Goal: Task Accomplishment & Management: Manage account settings

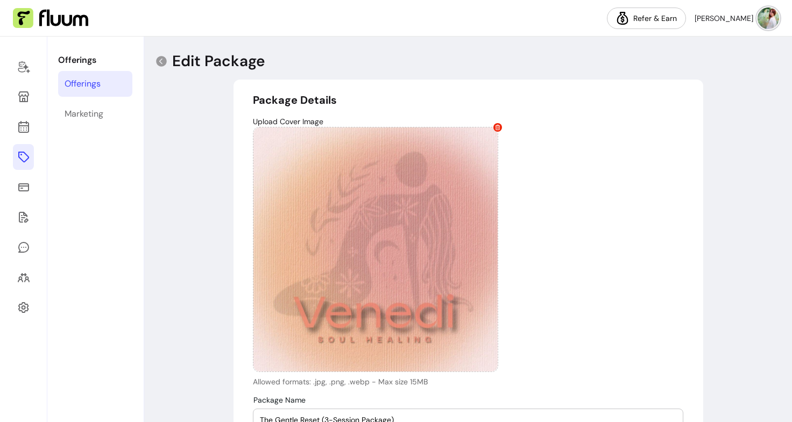
select select "***"
select select "******"
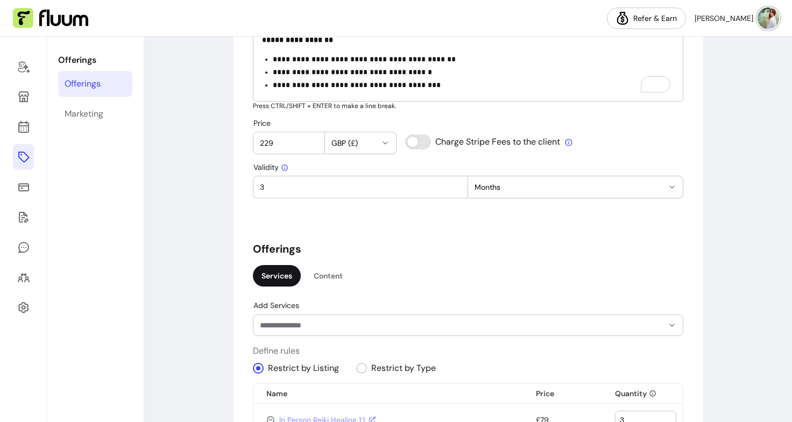
scroll to position [538, 0]
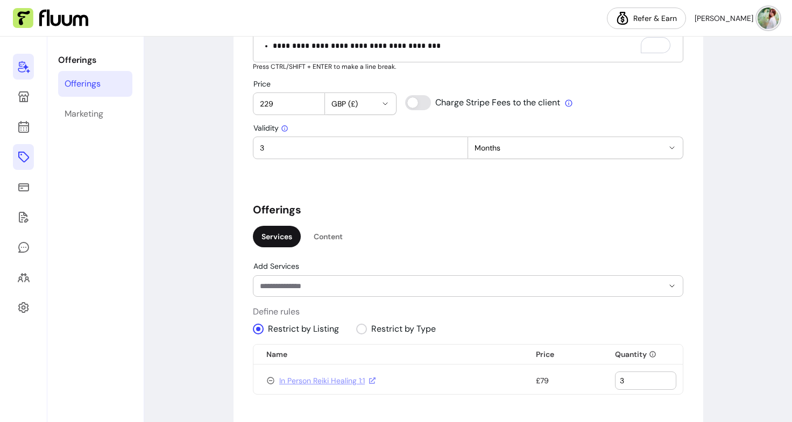
click at [20, 57] on link at bounding box center [23, 67] width 21 height 26
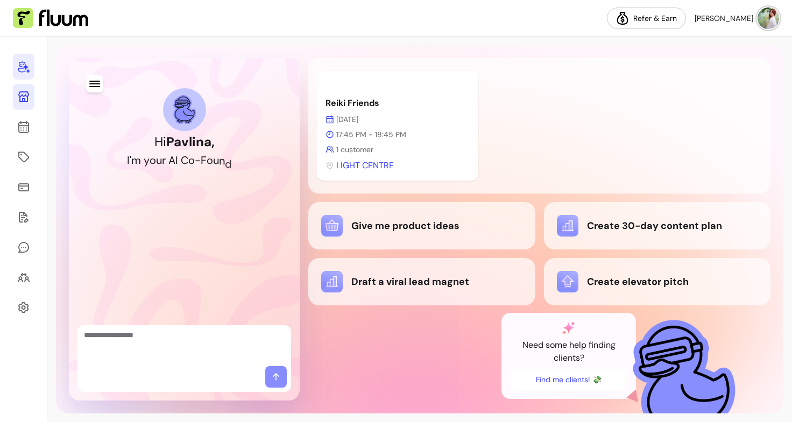
click at [25, 104] on link at bounding box center [24, 97] width 22 height 26
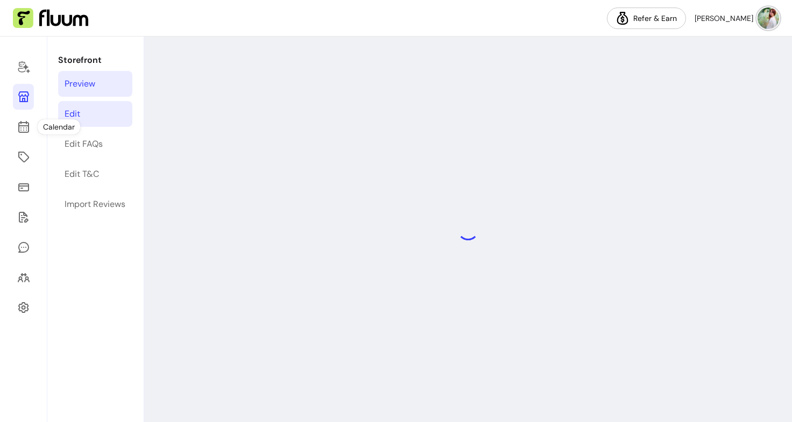
click at [82, 120] on link "Edit" at bounding box center [95, 114] width 74 height 26
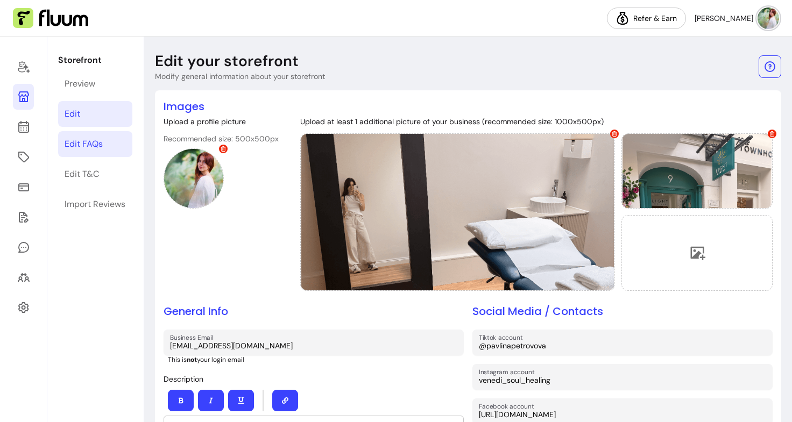
click at [86, 136] on link "Edit FAQs" at bounding box center [95, 144] width 74 height 26
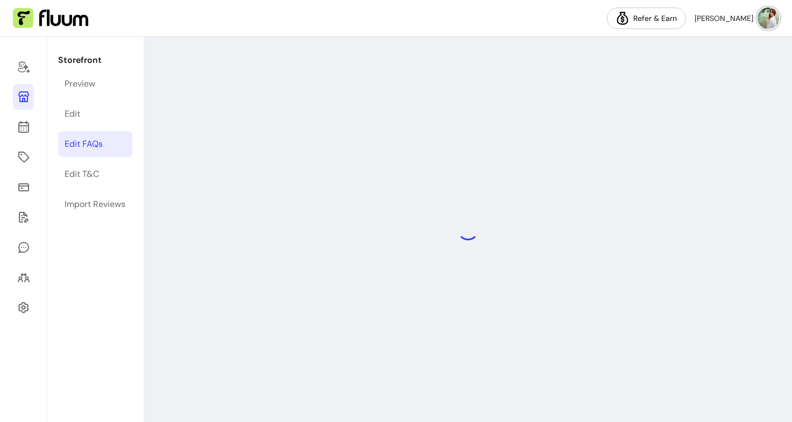
select select "*"
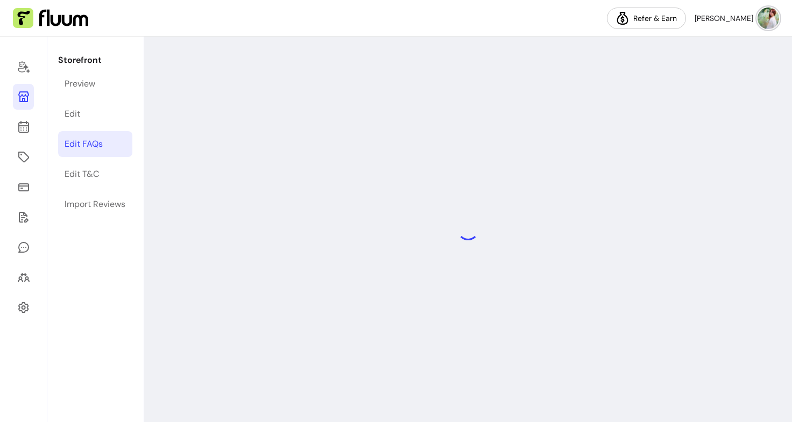
select select "*"
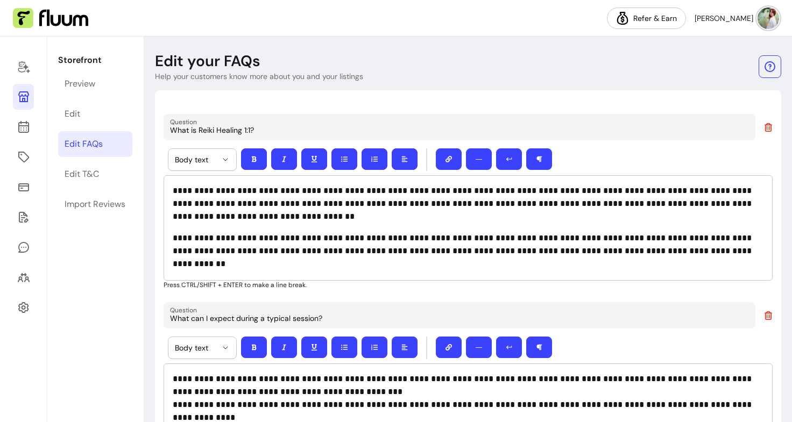
click at [97, 161] on div "Storefront Preview Edit Edit FAQs Edit T&C Import Reviews" at bounding box center [95, 230] width 96 height 386
click at [95, 174] on div "Edit T&C" at bounding box center [82, 174] width 34 height 13
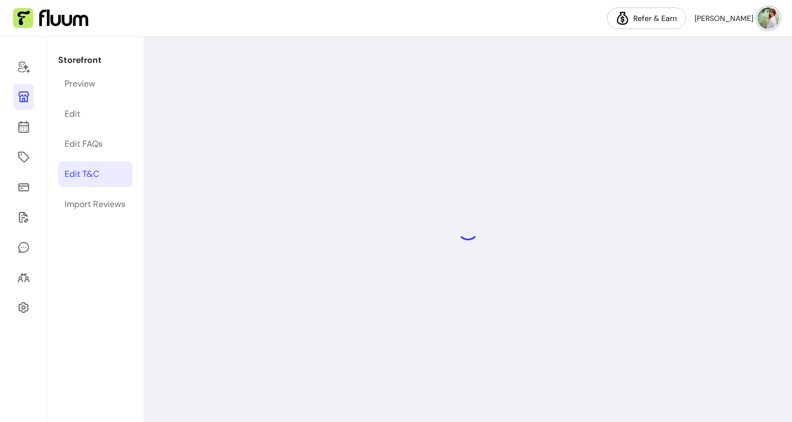
select select "*"
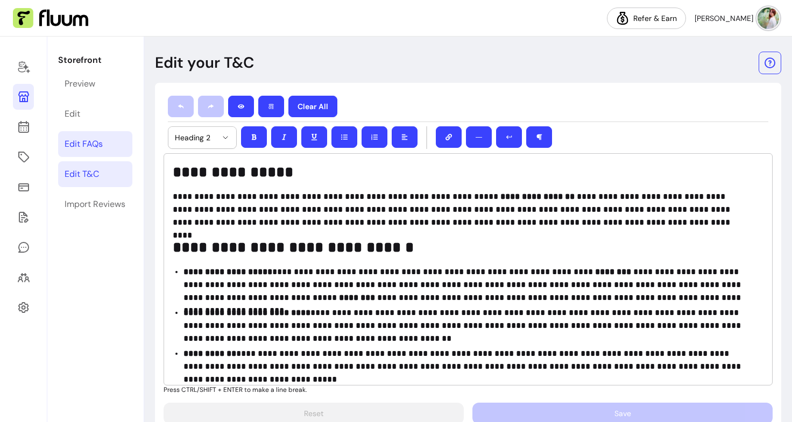
click at [88, 140] on div "Edit FAQs" at bounding box center [84, 144] width 38 height 13
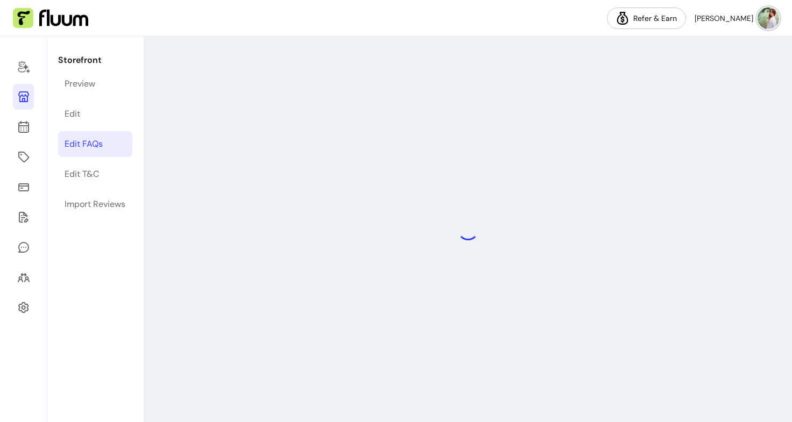
select select "*"
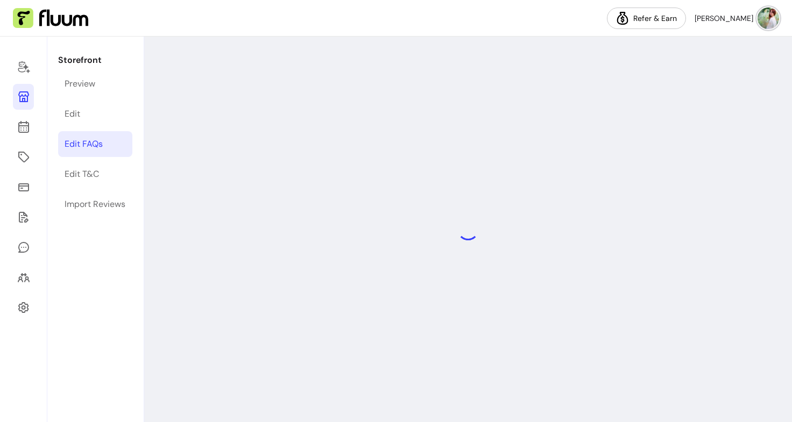
select select "*"
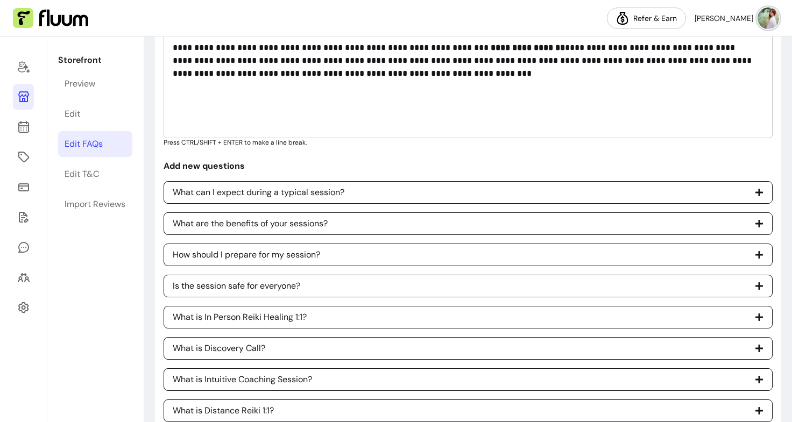
scroll to position [1352, 0]
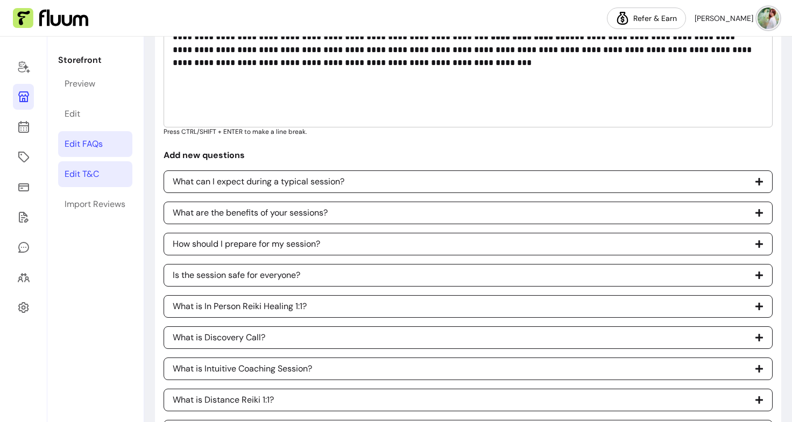
click at [89, 173] on div "Edit T&C" at bounding box center [82, 174] width 34 height 13
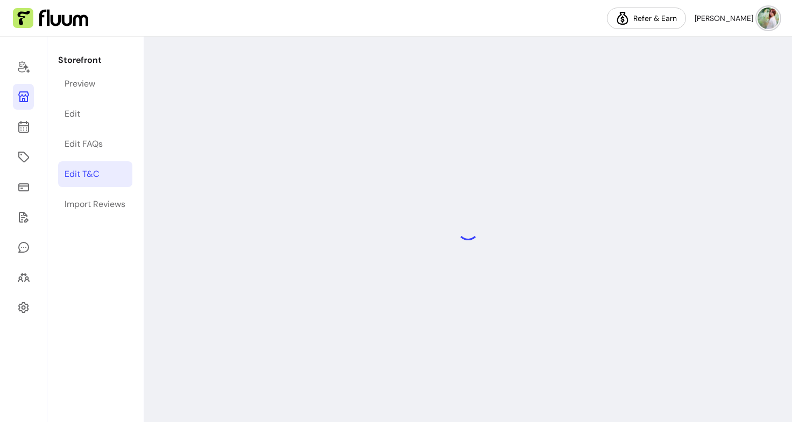
select select "*"
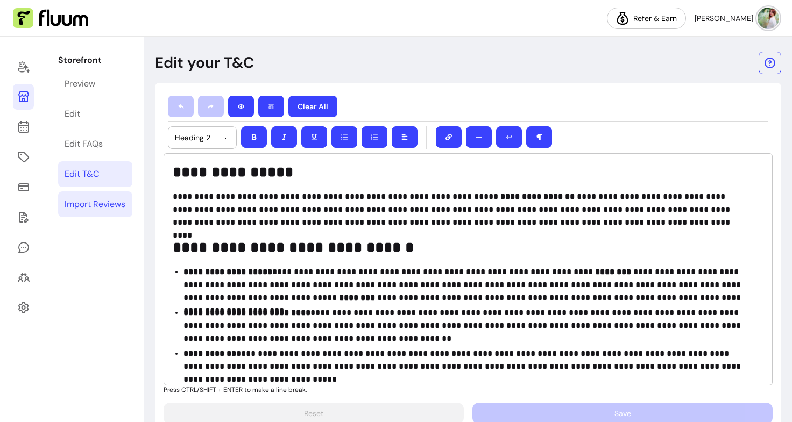
click at [103, 204] on div "Import Reviews" at bounding box center [95, 204] width 61 height 13
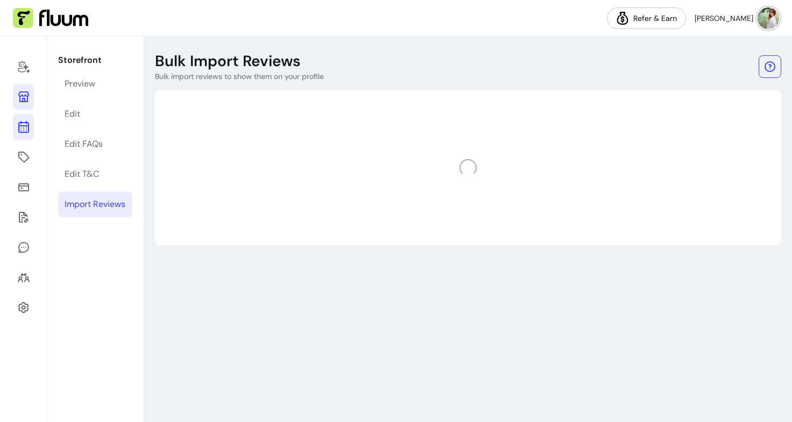
click at [30, 125] on icon at bounding box center [23, 126] width 13 height 13
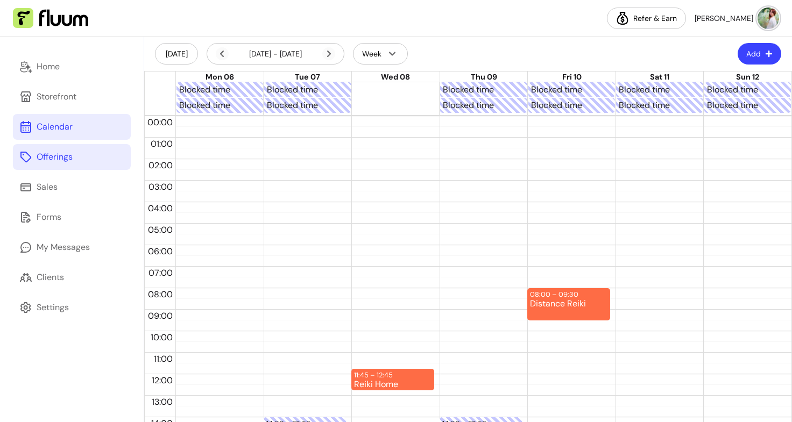
click at [60, 158] on div "Offerings" at bounding box center [55, 157] width 36 height 13
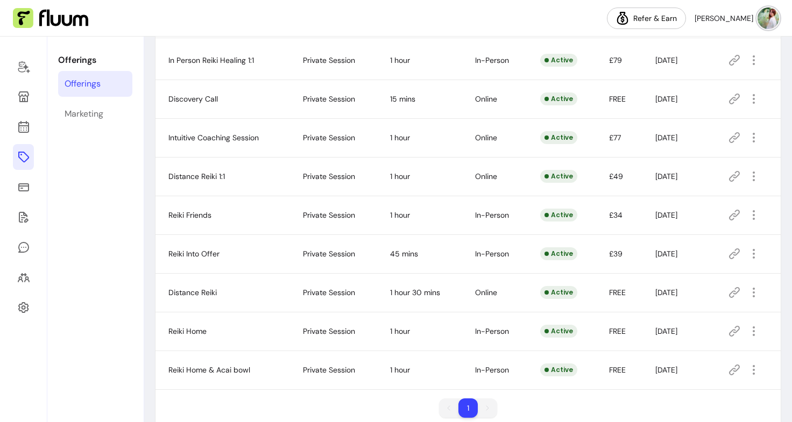
scroll to position [133, 0]
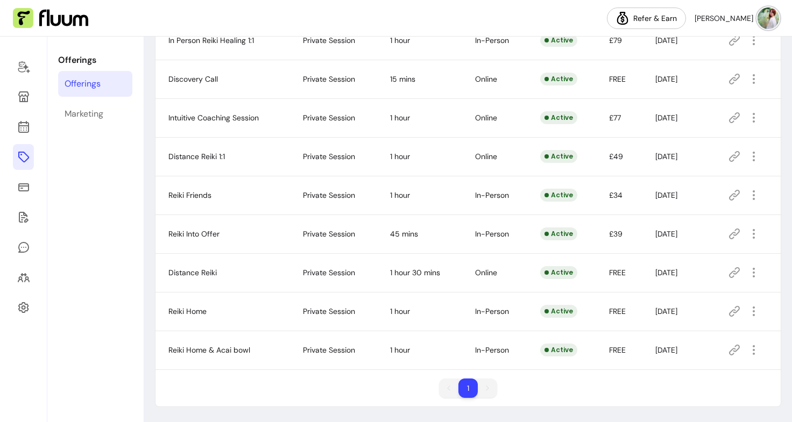
click at [207, 198] on span "Reiki Friends" at bounding box center [189, 195] width 43 height 10
click at [747, 193] on icon "button" at bounding box center [753, 195] width 13 height 13
click at [677, 191] on span "[DATE]" at bounding box center [666, 195] width 22 height 10
click at [728, 200] on icon at bounding box center [734, 195] width 13 height 13
click at [88, 118] on div "Marketing" at bounding box center [84, 114] width 39 height 13
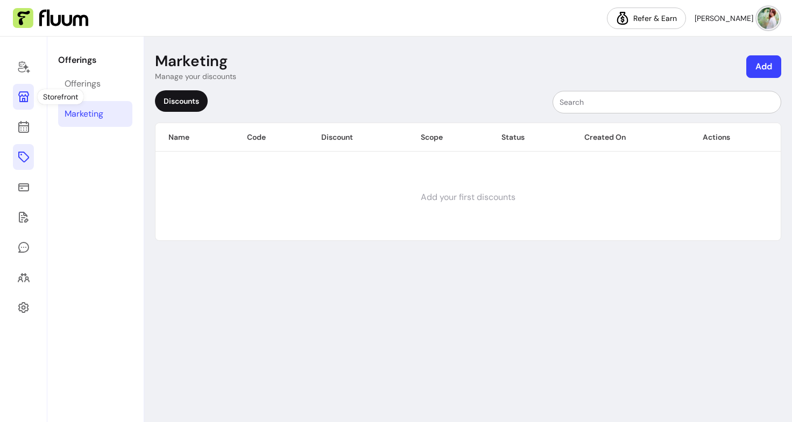
drag, startPoint x: 25, startPoint y: 83, endPoint x: 25, endPoint y: 92, distance: 9.1
click at [25, 92] on div at bounding box center [23, 230] width 47 height 386
click at [25, 92] on icon at bounding box center [23, 96] width 11 height 11
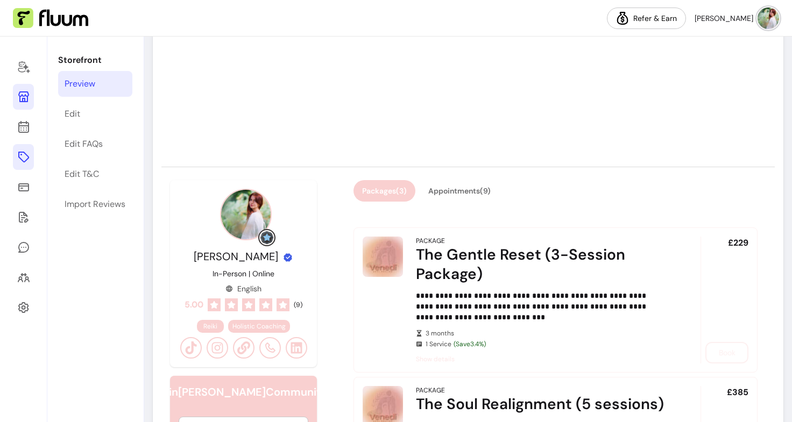
scroll to position [215, 0]
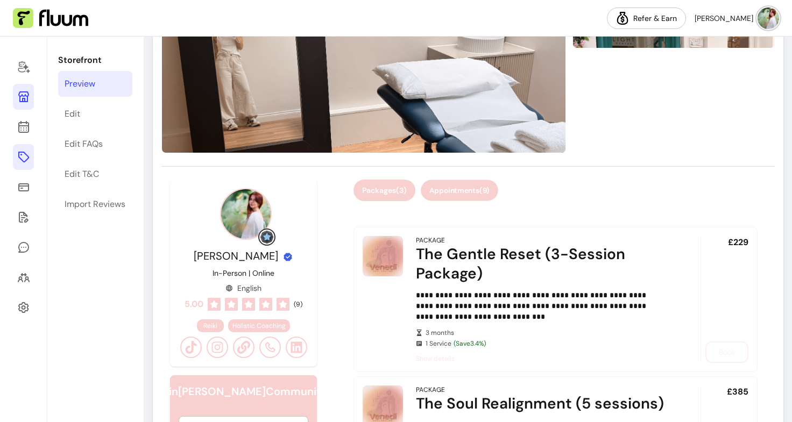
click at [481, 197] on button "Appointments ( 9 )" at bounding box center [459, 190] width 77 height 21
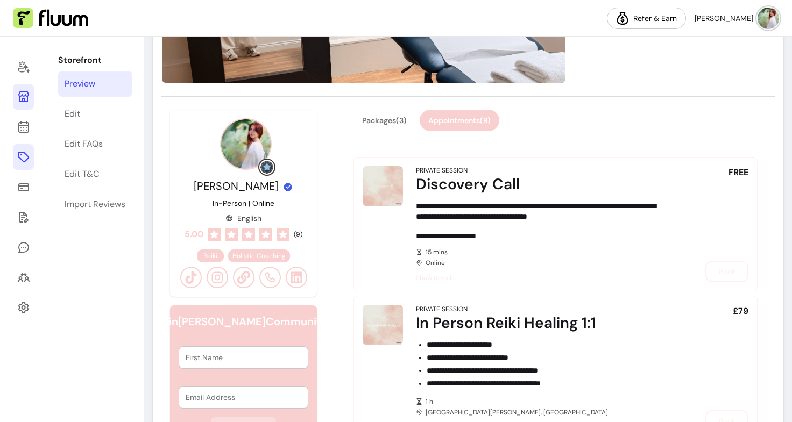
scroll to position [284, 0]
click at [386, 116] on button "Packages ( 3 )" at bounding box center [384, 121] width 62 height 22
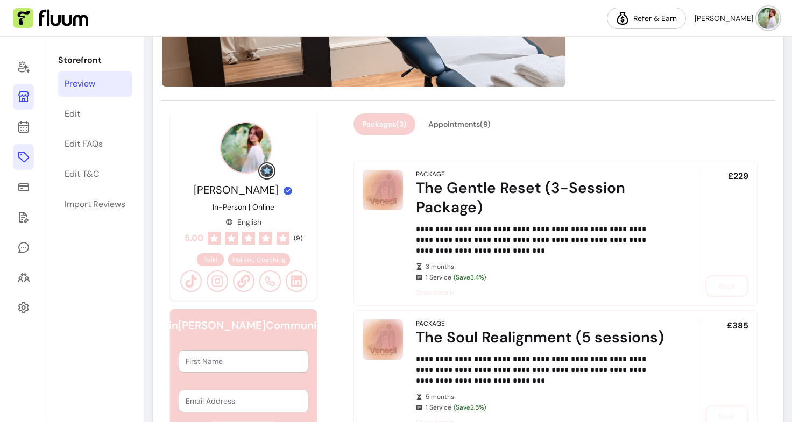
scroll to position [272, 0]
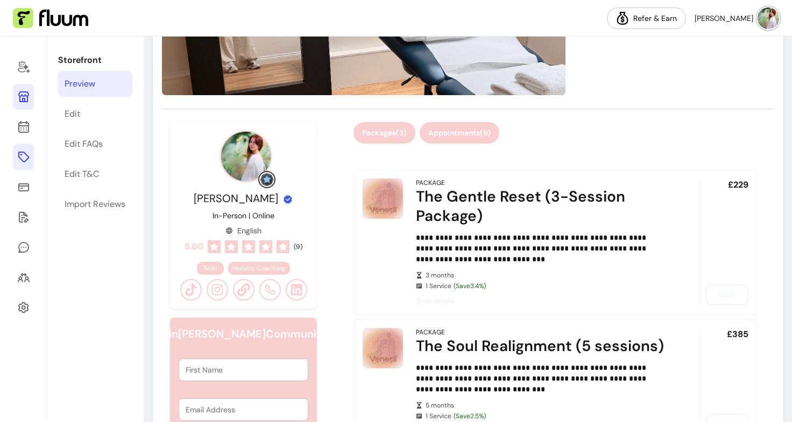
click at [446, 139] on button "Appointments ( 9 )" at bounding box center [460, 133] width 80 height 22
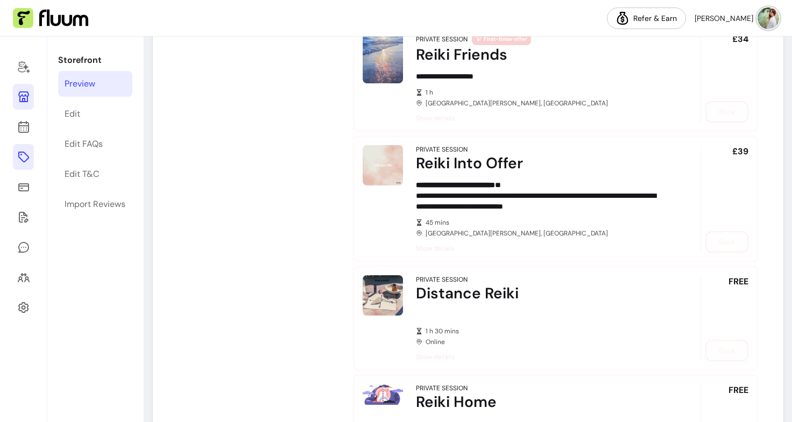
scroll to position [850, 0]
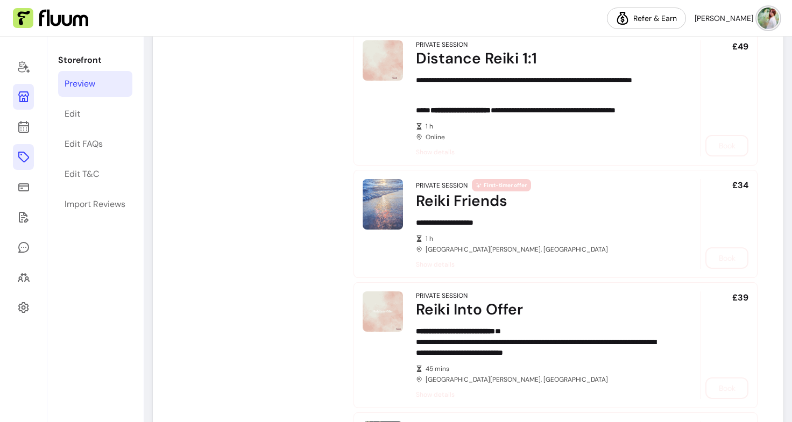
click at [435, 185] on div "Private Session" at bounding box center [442, 185] width 52 height 9
click at [469, 212] on div "**********" at bounding box center [543, 224] width 254 height 90
click at [436, 260] on span "Show details" at bounding box center [543, 264] width 254 height 9
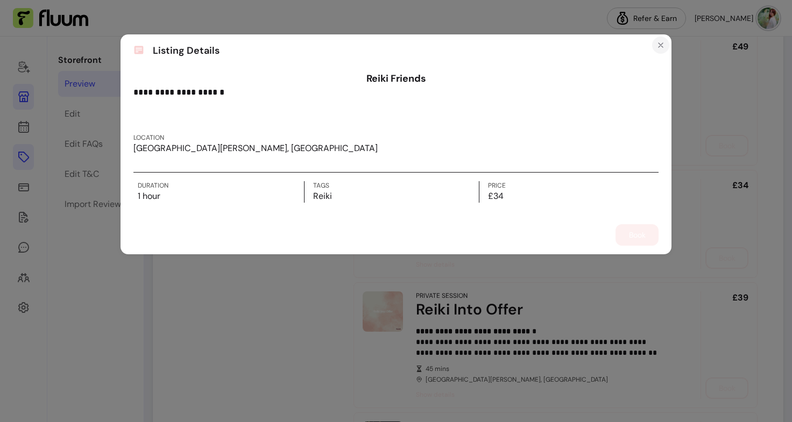
click at [658, 49] on icon "Close" at bounding box center [660, 45] width 9 height 9
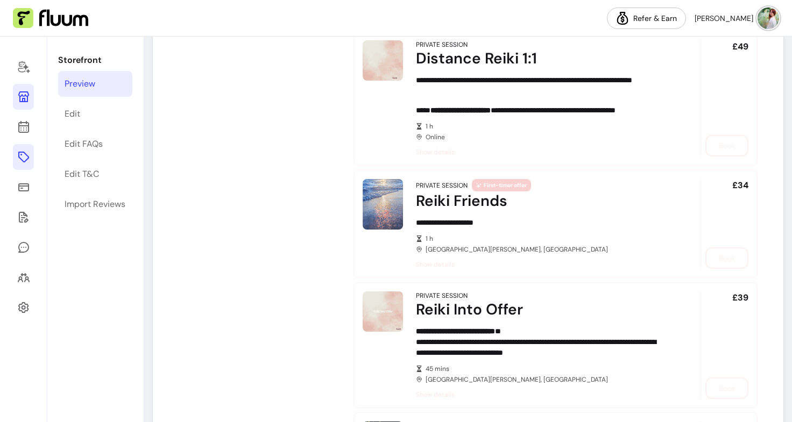
click at [389, 208] on img at bounding box center [383, 204] width 40 height 51
click at [28, 66] on icon at bounding box center [23, 66] width 13 height 13
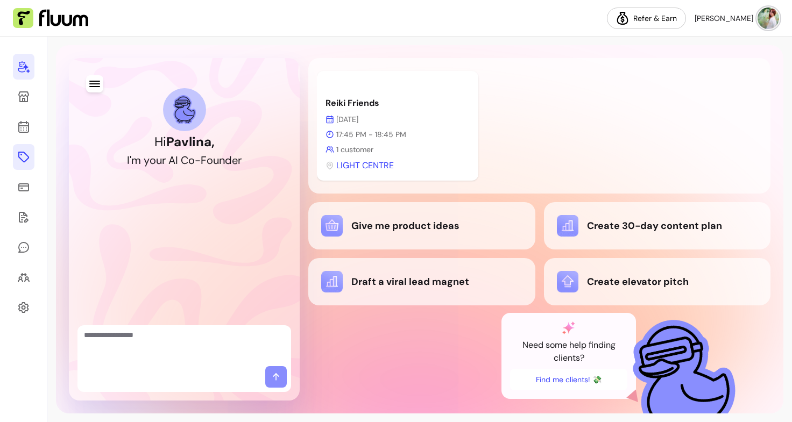
click at [39, 118] on div at bounding box center [23, 230] width 47 height 386
click at [19, 130] on icon at bounding box center [24, 84] width 182 height 153
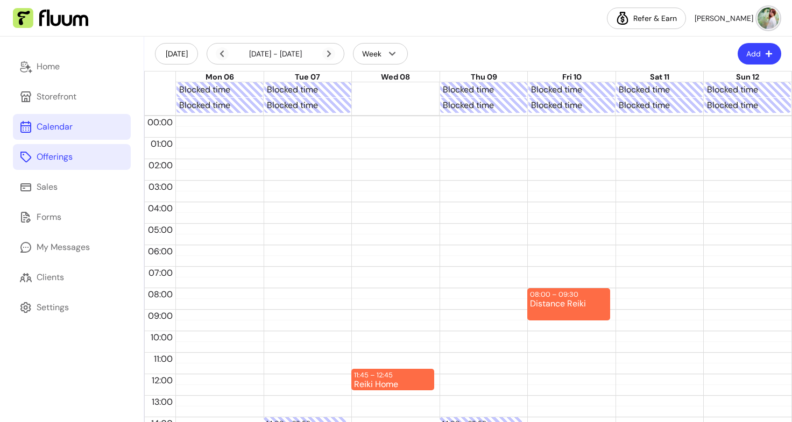
click at [75, 172] on div "Home Storefront Calendar Offerings Sales Forms My Messages Clients Settings" at bounding box center [72, 230] width 144 height 386
click at [72, 159] on div "Offerings" at bounding box center [55, 157] width 36 height 13
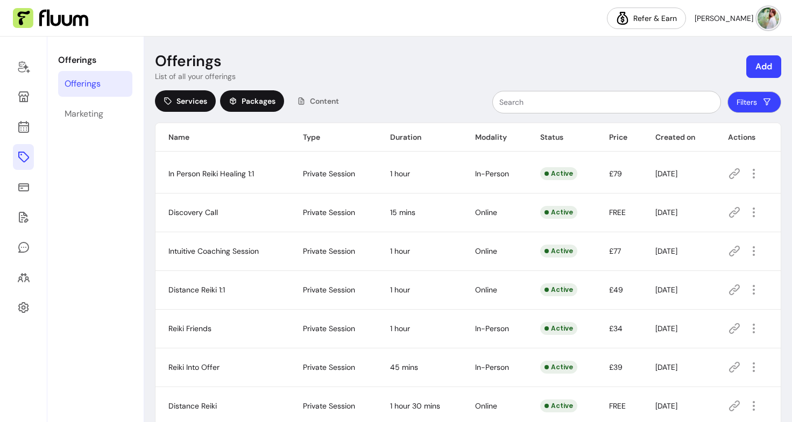
click at [256, 104] on span "Packages" at bounding box center [259, 101] width 34 height 11
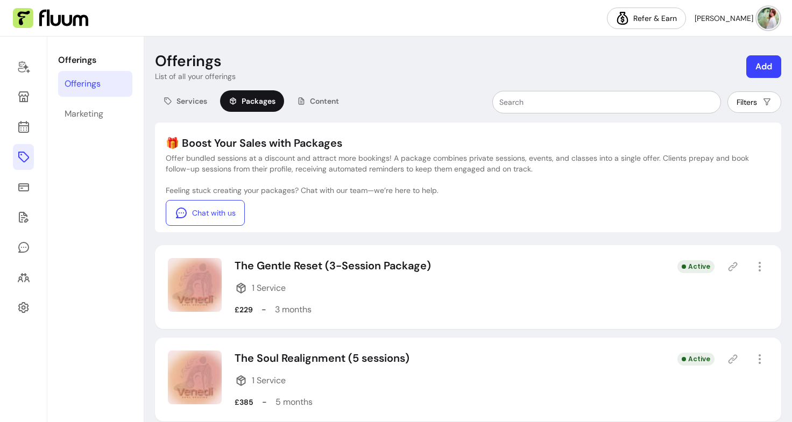
scroll to position [107, 0]
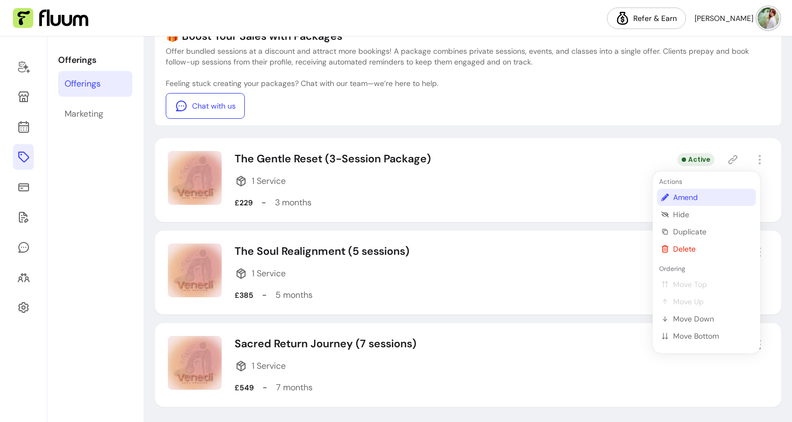
click at [690, 200] on span "Amend" at bounding box center [712, 197] width 79 height 11
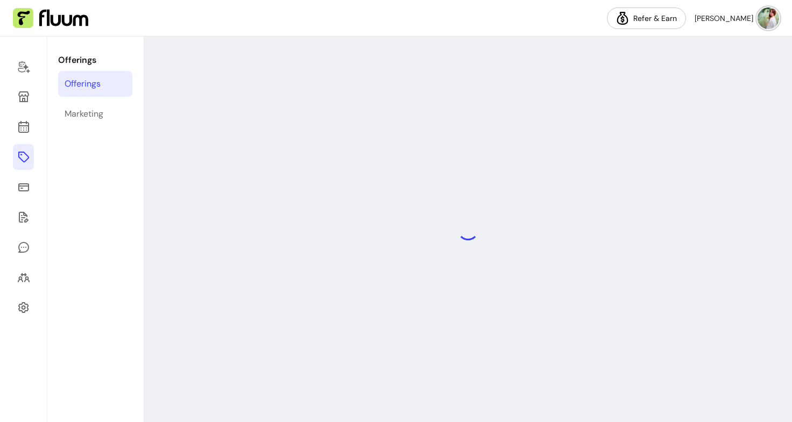
select select "***"
select select "******"
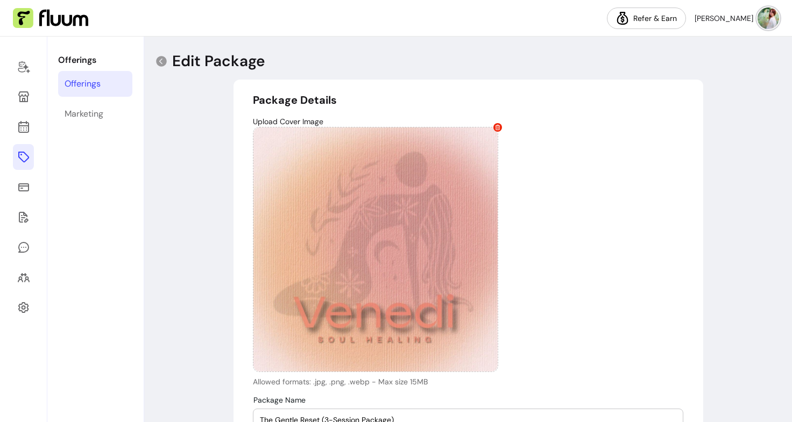
type input "**********"
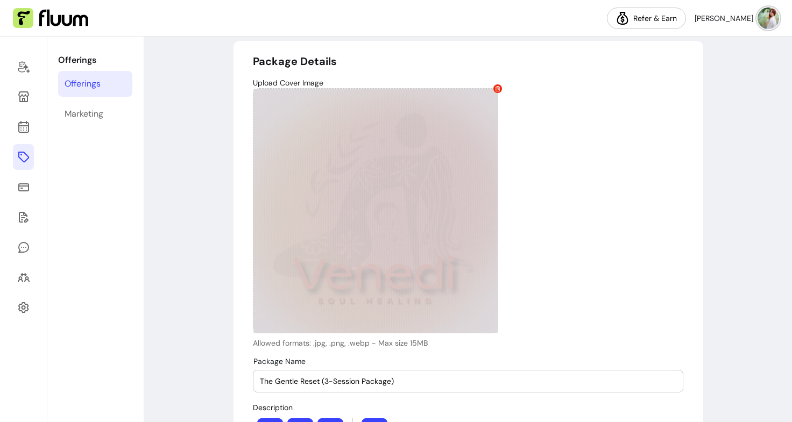
scroll to position [19, 0]
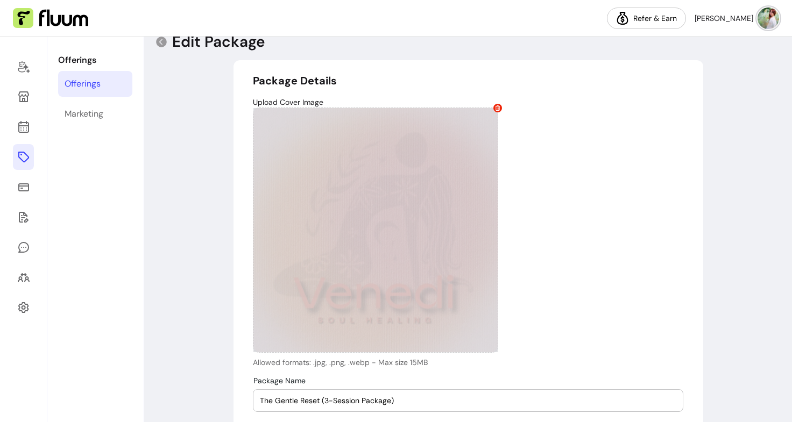
click at [495, 108] on icon at bounding box center [497, 107] width 5 height 5
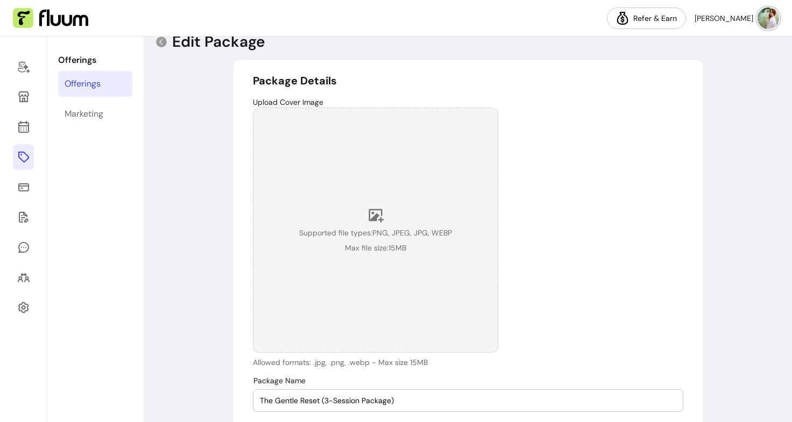
click at [372, 215] on icon at bounding box center [376, 215] width 15 height 13
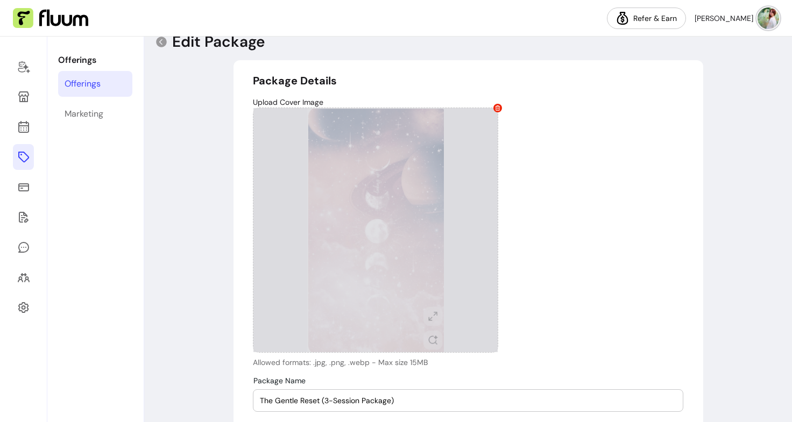
click at [406, 256] on div at bounding box center [375, 230] width 245 height 245
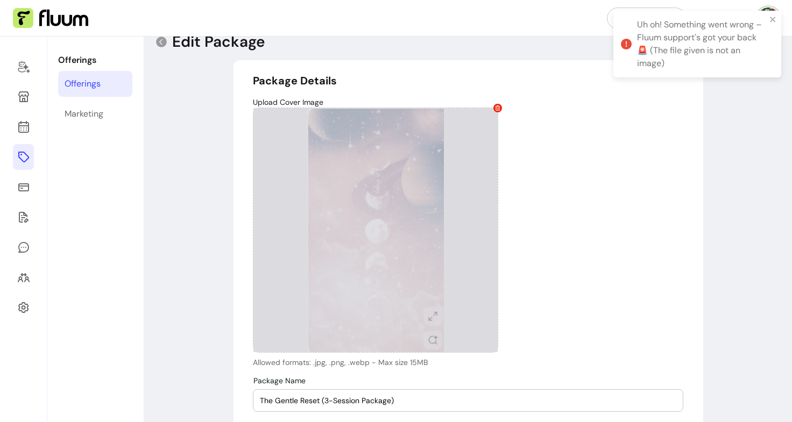
click at [495, 107] on icon at bounding box center [497, 107] width 5 height 5
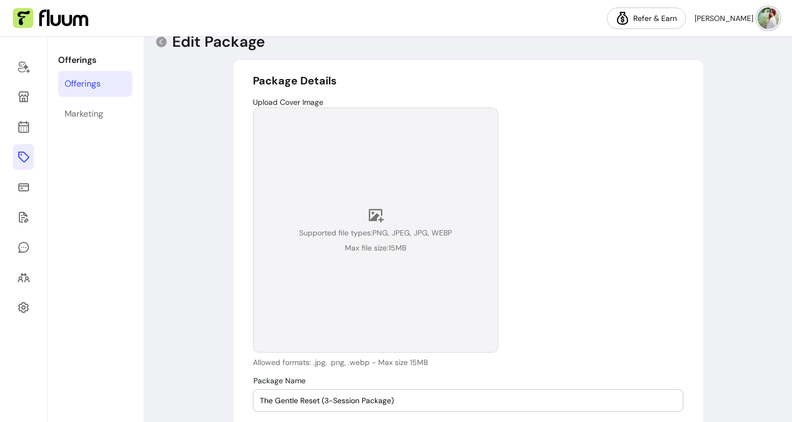
click at [390, 258] on div "Supported file types: PNG, JPEG, JPG, WEBP Max file size: 15 MB" at bounding box center [375, 230] width 245 height 245
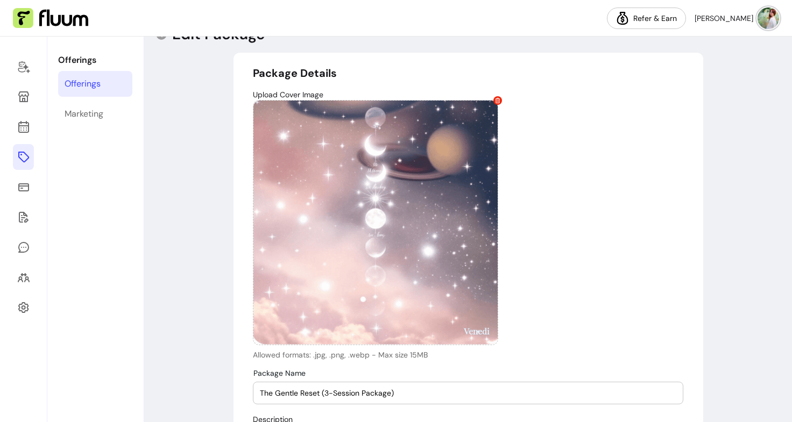
scroll to position [26, 0]
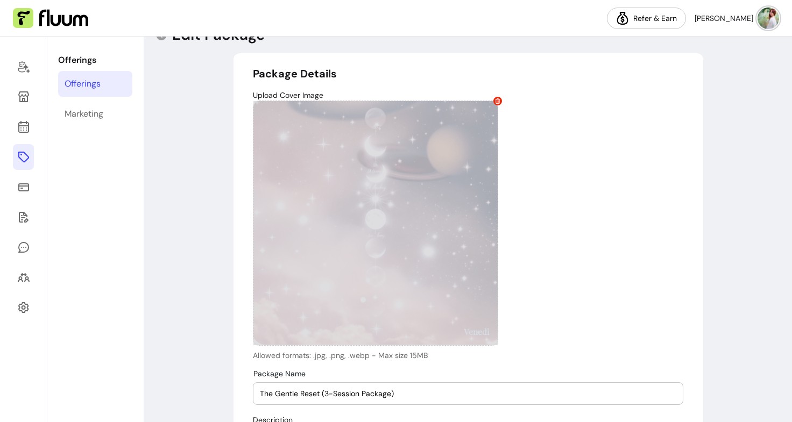
click at [254, 221] on div at bounding box center [375, 223] width 245 height 245
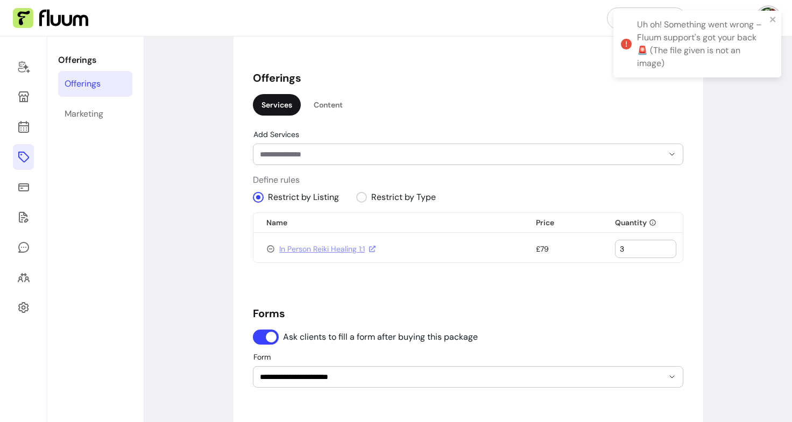
scroll to position [998, 0]
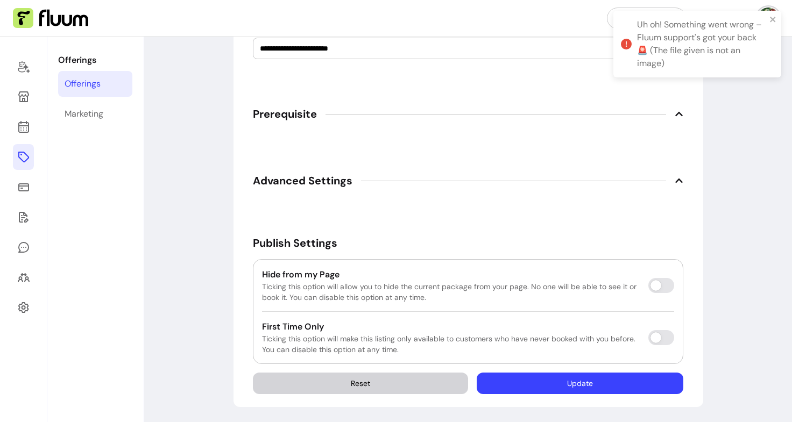
click at [576, 385] on button "Update" at bounding box center [580, 384] width 207 height 22
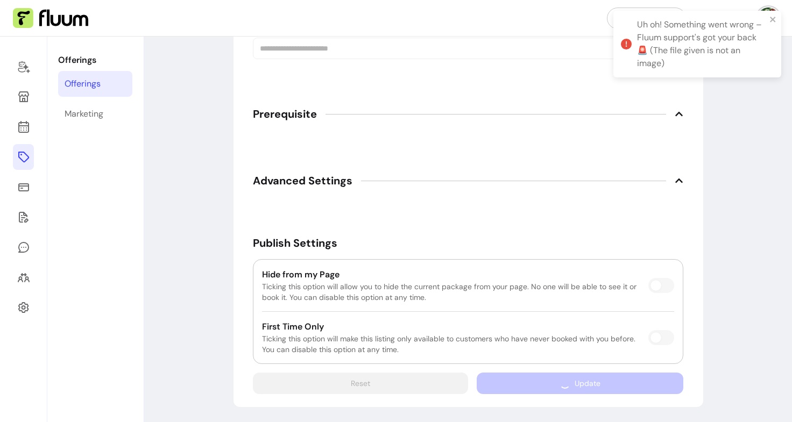
scroll to position [983, 0]
click at [576, 385] on div "Update" at bounding box center [580, 384] width 207 height 22
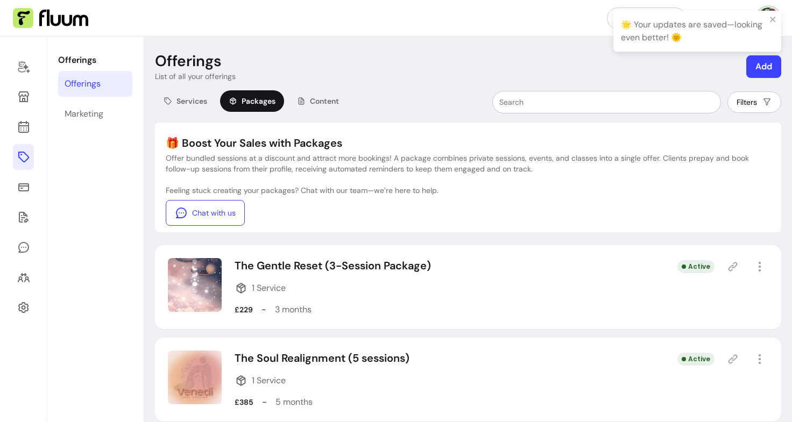
scroll to position [107, 0]
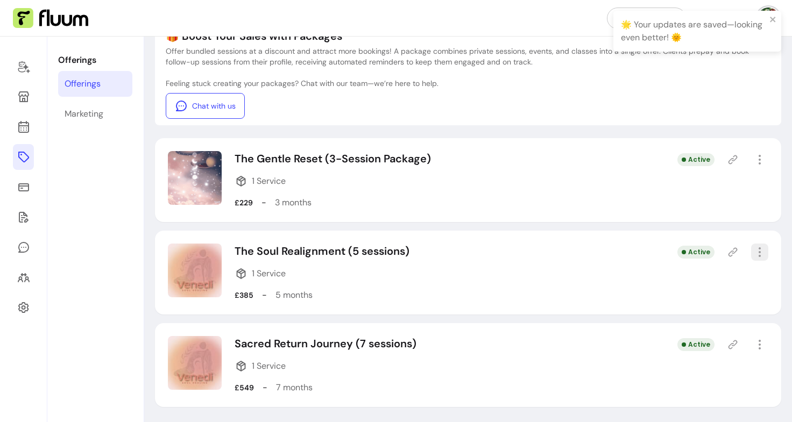
click at [753, 251] on icon "button" at bounding box center [759, 252] width 13 height 13
click at [185, 265] on img at bounding box center [195, 271] width 54 height 54
click at [754, 250] on icon "button" at bounding box center [759, 252] width 12 height 12
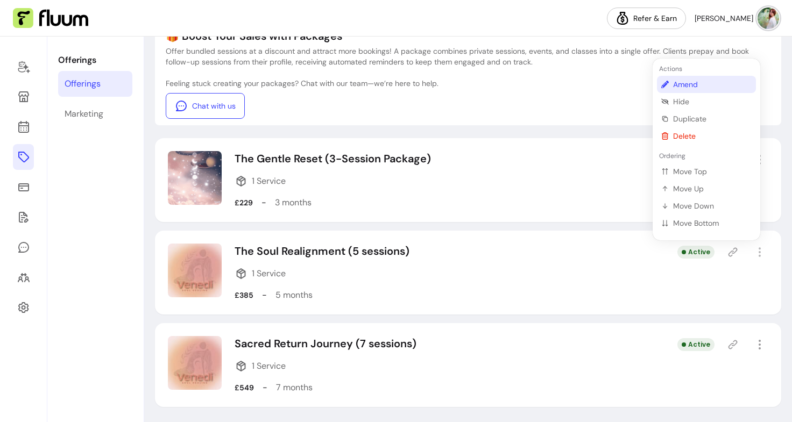
click at [694, 86] on span "Amend" at bounding box center [712, 84] width 79 height 11
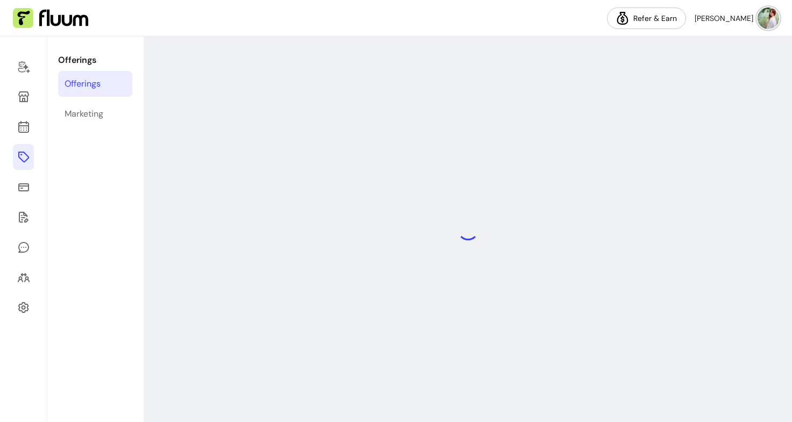
select select "***"
select select "******"
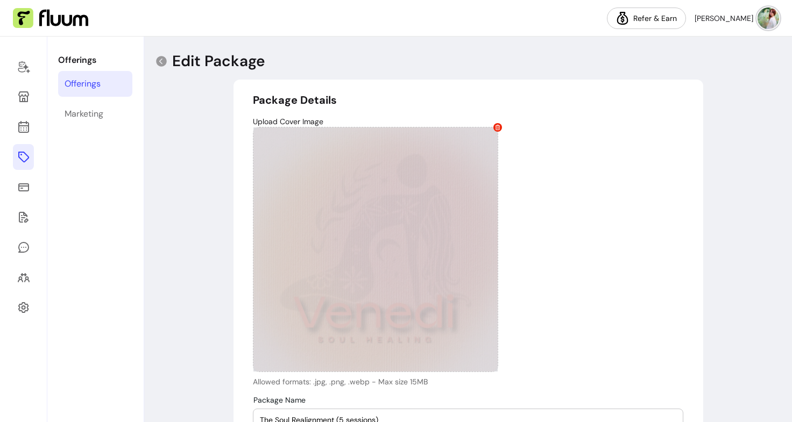
click at [495, 125] on icon at bounding box center [497, 127] width 5 height 5
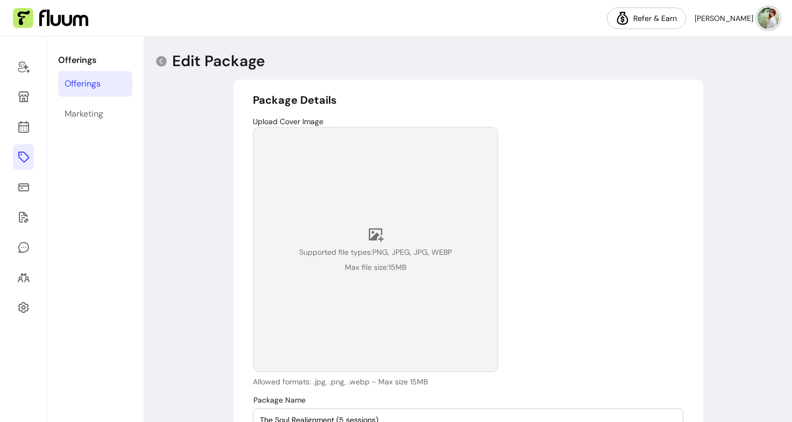
click at [372, 250] on span "Supported file types: PNG, JPEG, JPG, WEBP" at bounding box center [375, 252] width 153 height 11
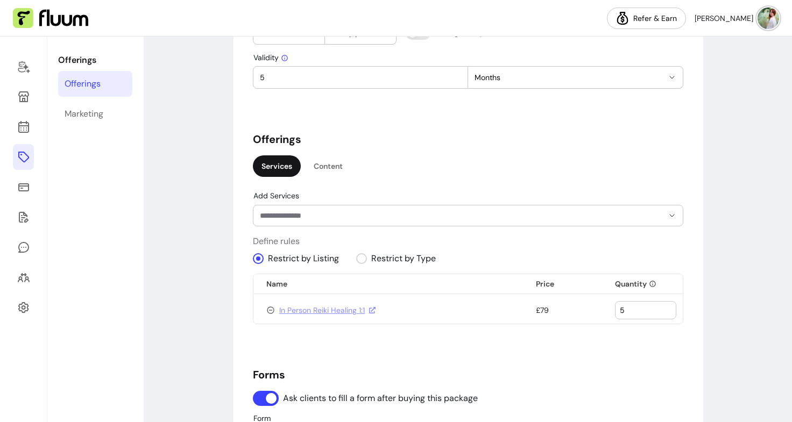
scroll to position [998, 0]
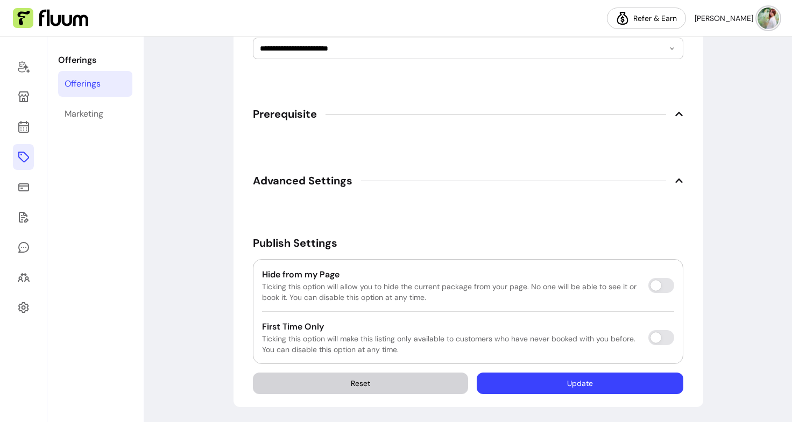
click at [585, 385] on button "Update" at bounding box center [580, 384] width 207 height 22
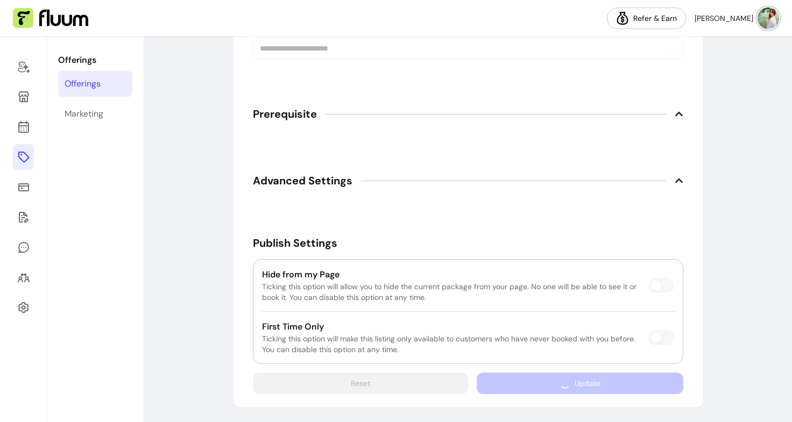
scroll to position [983, 0]
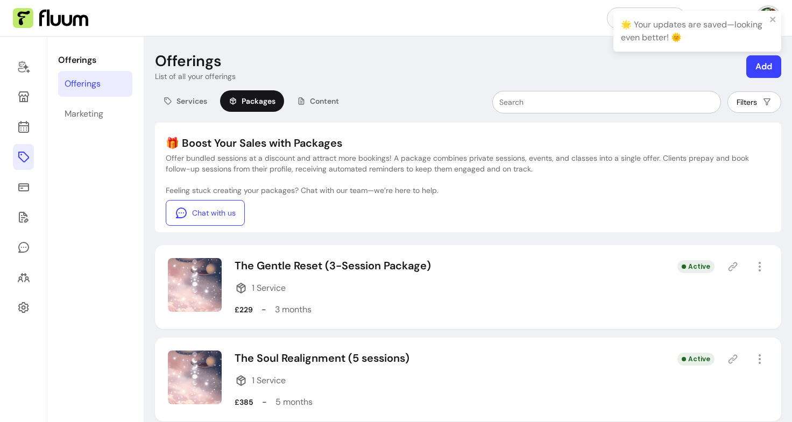
scroll to position [107, 0]
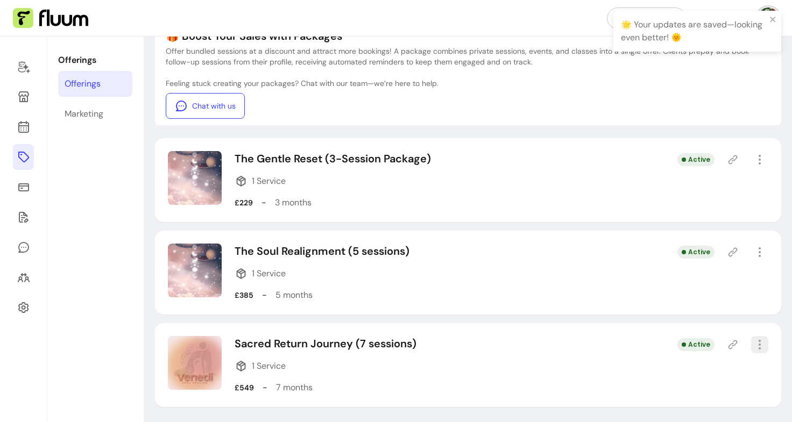
click at [753, 345] on icon "button" at bounding box center [759, 344] width 13 height 13
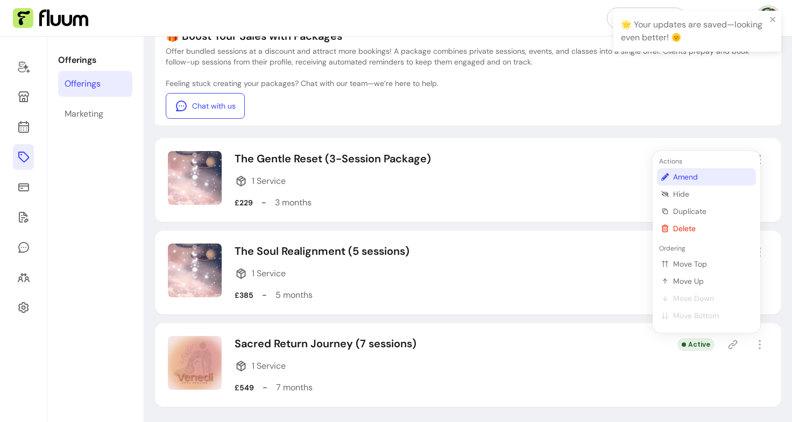
click at [702, 175] on span "Amend" at bounding box center [712, 177] width 79 height 11
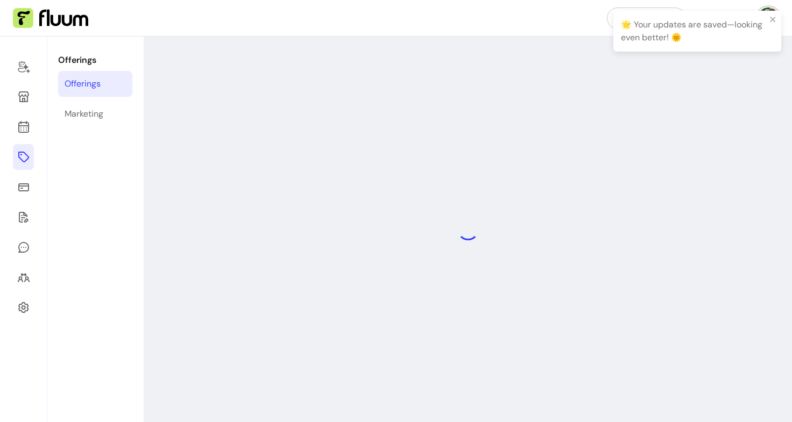
select select "***"
select select "******"
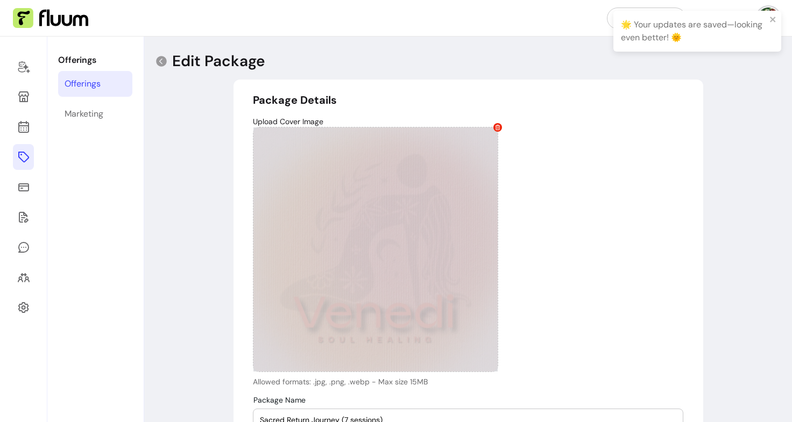
click at [495, 127] on icon at bounding box center [497, 127] width 5 height 5
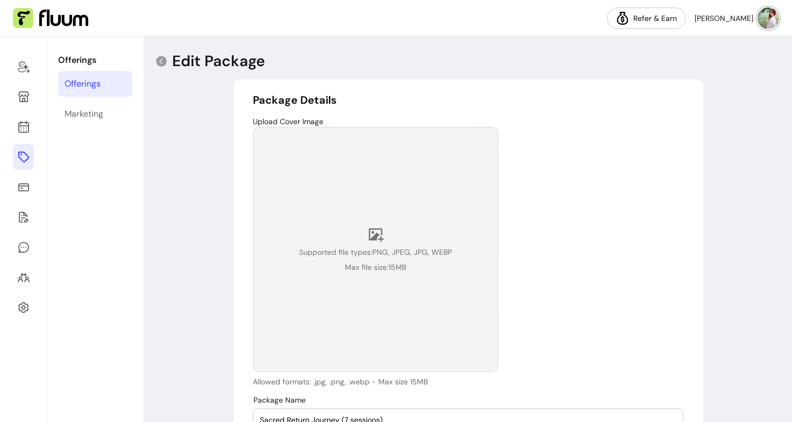
click at [360, 239] on div "Supported file types: PNG, JPEG, JPG, WEBP Max file size: 15 MB" at bounding box center [375, 249] width 153 height 46
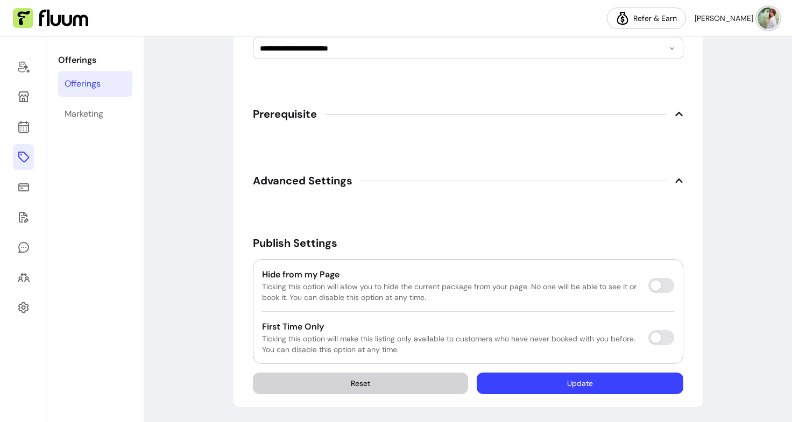
click at [644, 385] on button "Update" at bounding box center [580, 384] width 207 height 22
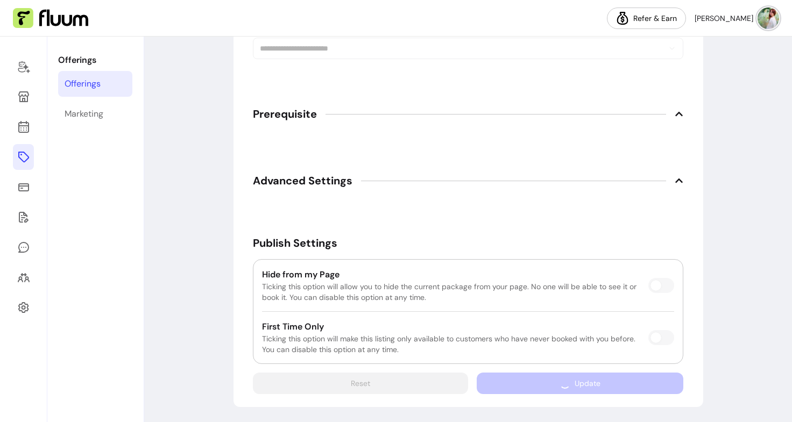
scroll to position [998, 0]
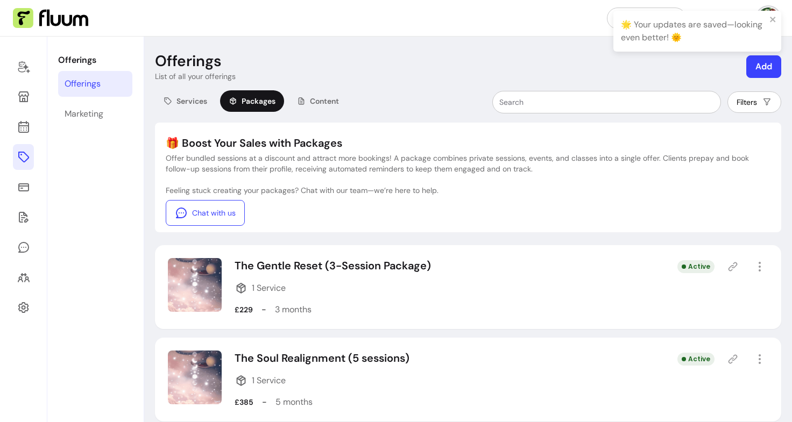
scroll to position [107, 0]
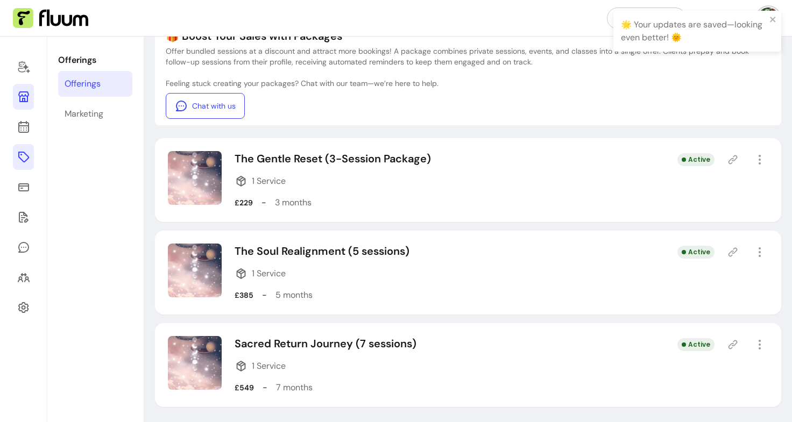
click at [28, 98] on icon at bounding box center [23, 96] width 13 height 13
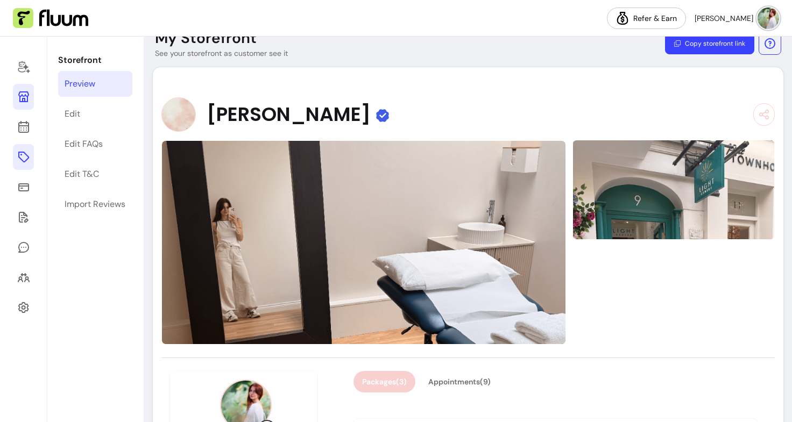
scroll to position [129, 0]
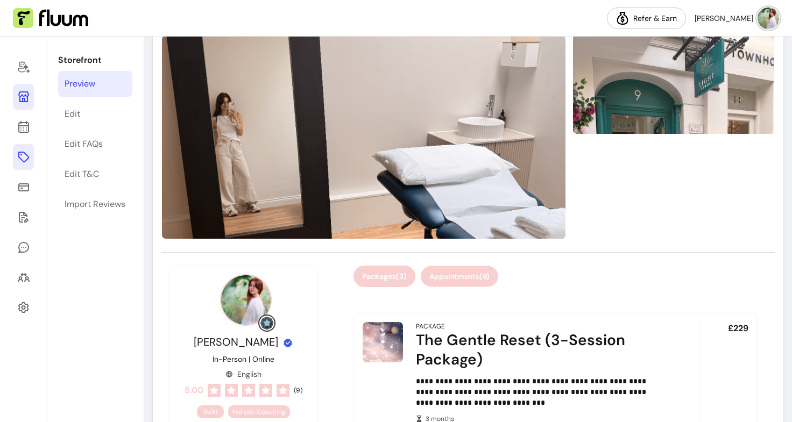
click at [450, 268] on button "Appointments ( 9 )" at bounding box center [459, 276] width 77 height 21
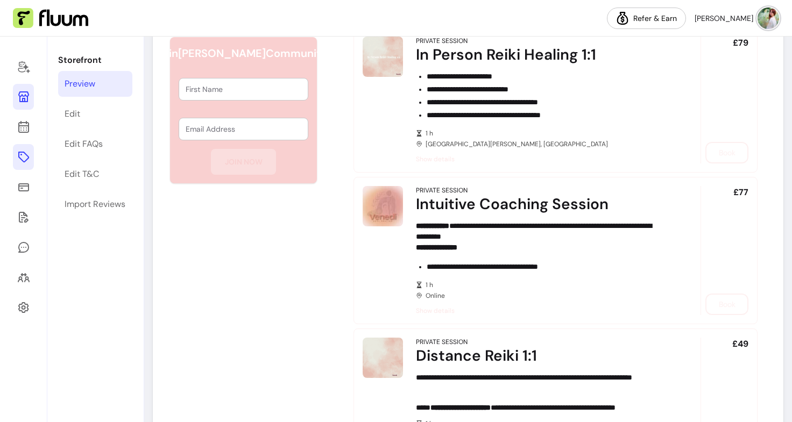
scroll to position [583, 0]
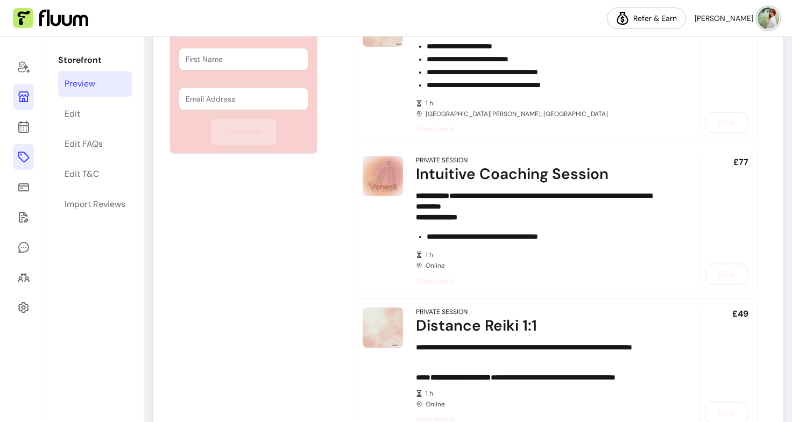
click at [494, 159] on div "Private Session" at bounding box center [543, 160] width 254 height 9
drag, startPoint x: 552, startPoint y: 218, endPoint x: 608, endPoint y: 242, distance: 61.0
click at [608, 242] on div "**********" at bounding box center [543, 220] width 254 height 129
click at [515, 234] on p "**********" at bounding box center [546, 236] width 238 height 11
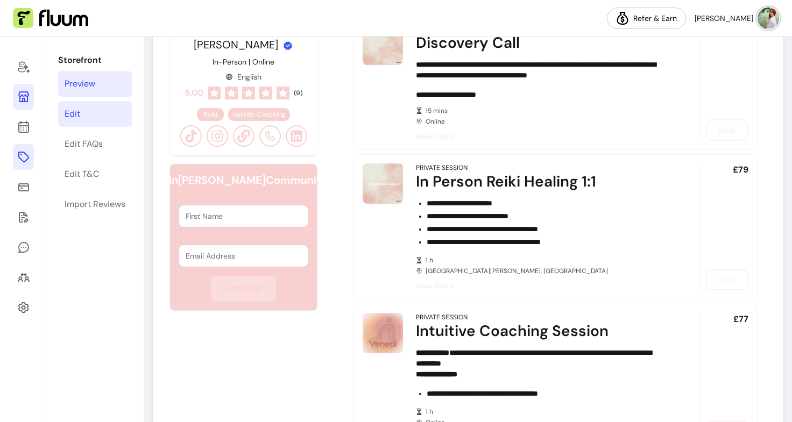
click at [84, 110] on link "Edit" at bounding box center [95, 114] width 74 height 26
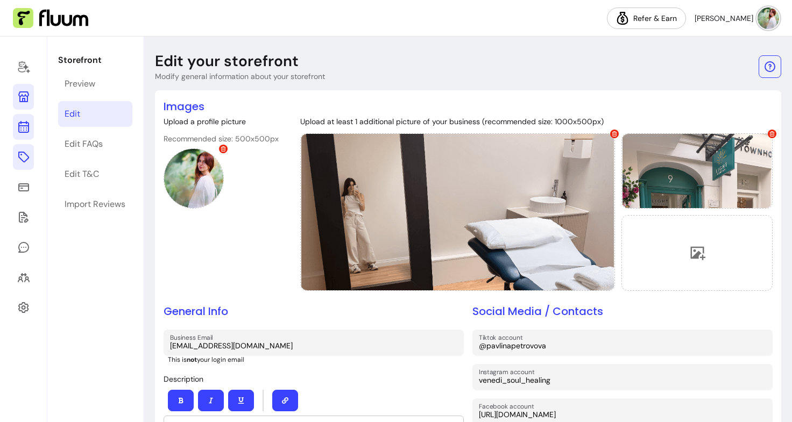
click at [31, 124] on link at bounding box center [23, 127] width 21 height 26
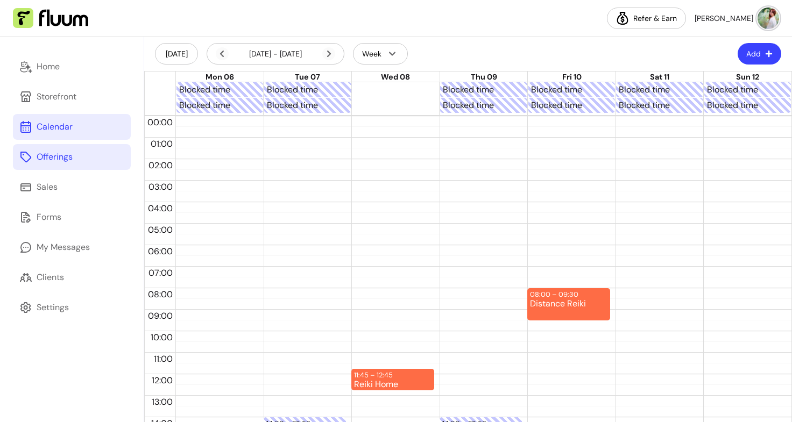
click at [102, 159] on link "Offerings" at bounding box center [72, 157] width 118 height 26
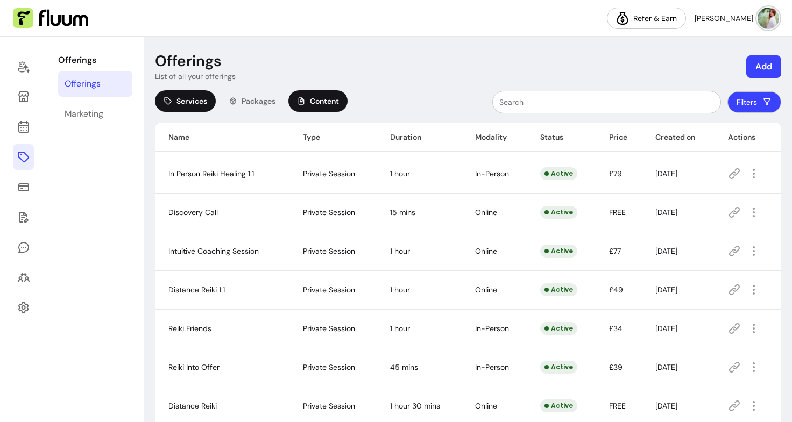
click at [332, 101] on span "Content" at bounding box center [324, 101] width 29 height 11
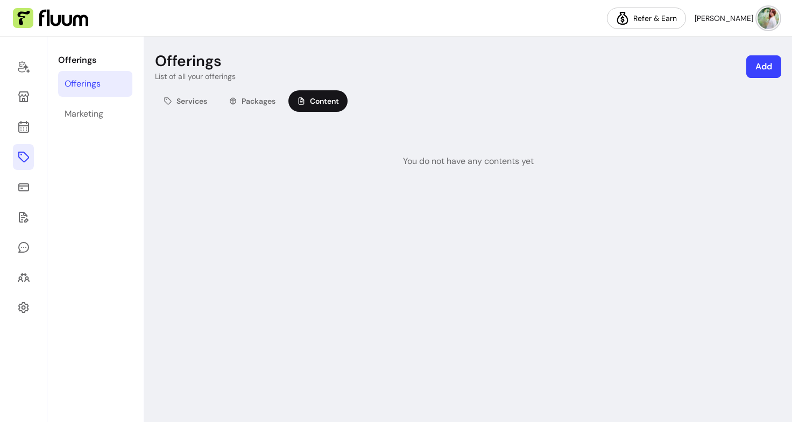
click at [288, 96] on div "Services Packages Content" at bounding box center [251, 102] width 193 height 24
click at [269, 100] on span "Packages" at bounding box center [259, 101] width 34 height 11
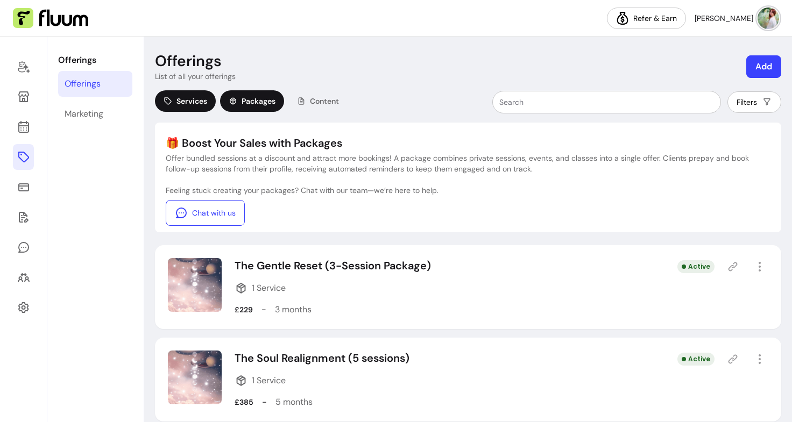
click at [193, 105] on span "Services" at bounding box center [191, 101] width 31 height 11
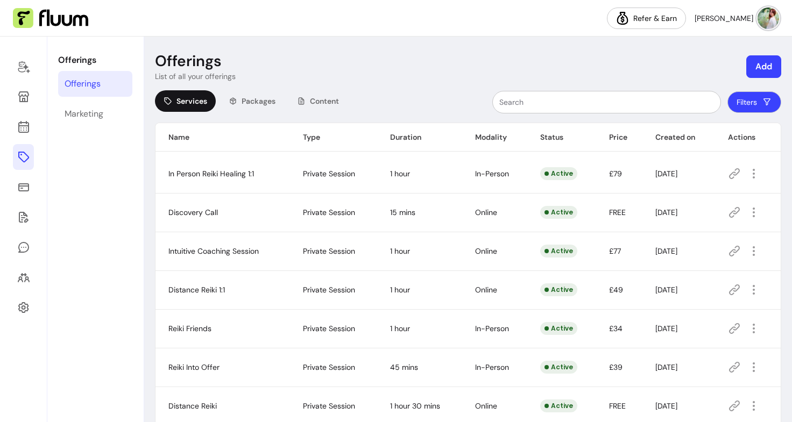
scroll to position [133, 0]
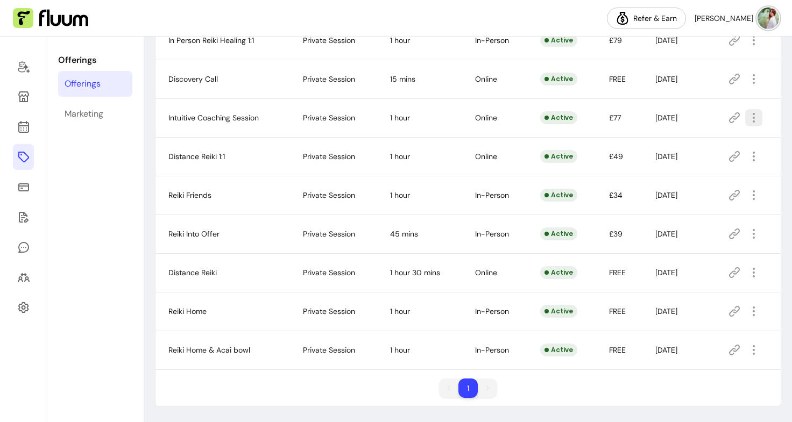
click at [747, 116] on icon "button" at bounding box center [753, 117] width 13 height 13
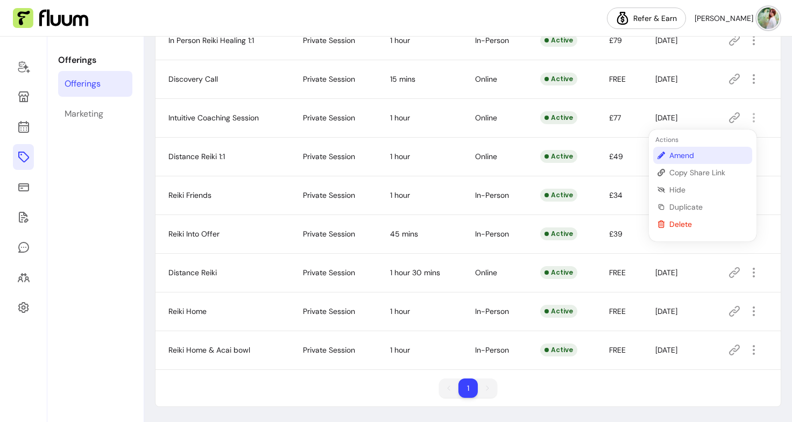
click at [683, 158] on span "Amend" at bounding box center [708, 155] width 79 height 11
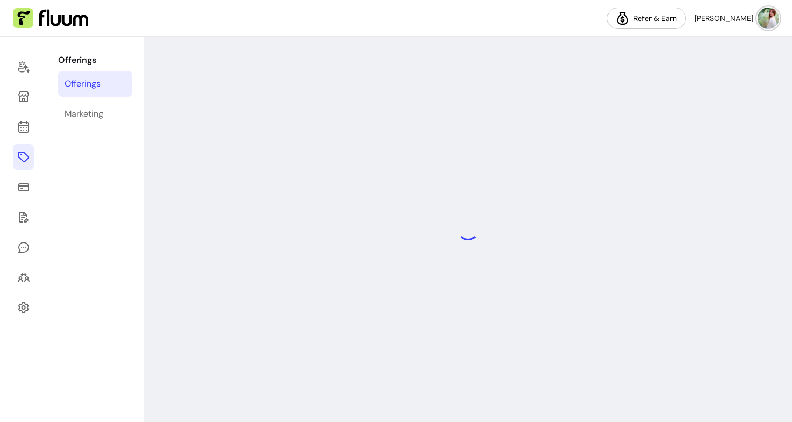
select select "**"
select select "***"
select select "******"
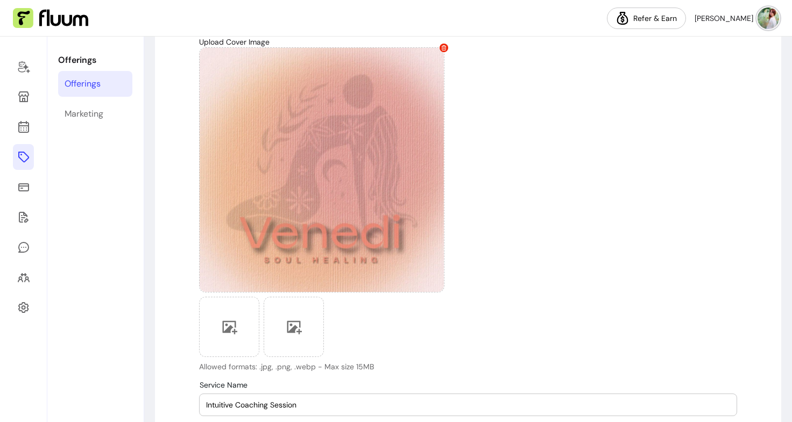
scroll to position [80, 0]
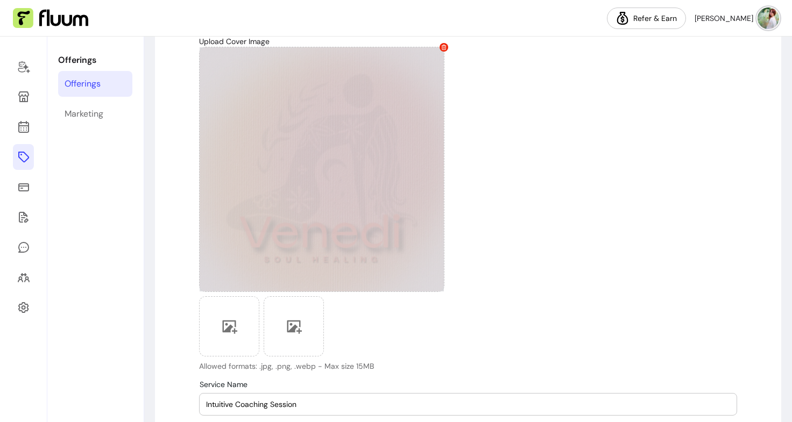
click at [441, 47] on icon at bounding box center [443, 47] width 5 height 5
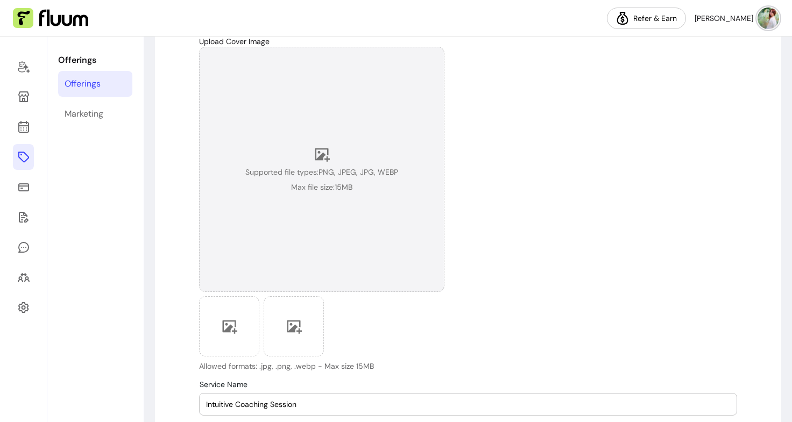
click at [296, 193] on div "Supported file types: PNG, JPEG, JPG, WEBP Max file size: 15 MB" at bounding box center [321, 169] width 245 height 245
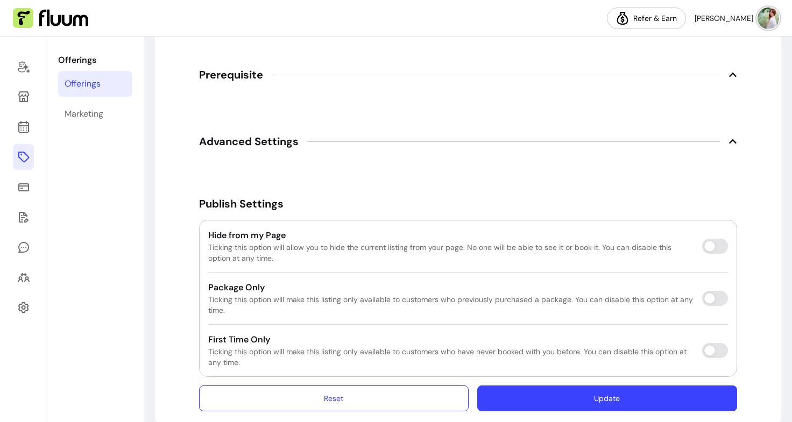
click at [569, 393] on button "Update" at bounding box center [607, 399] width 260 height 26
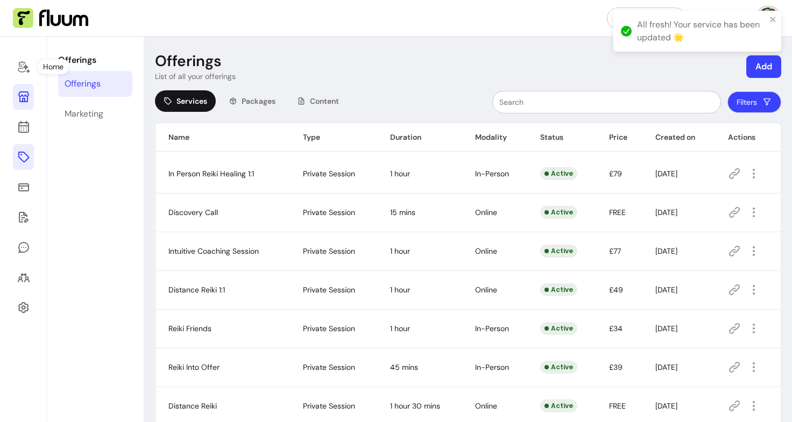
click at [21, 101] on icon at bounding box center [23, 96] width 13 height 13
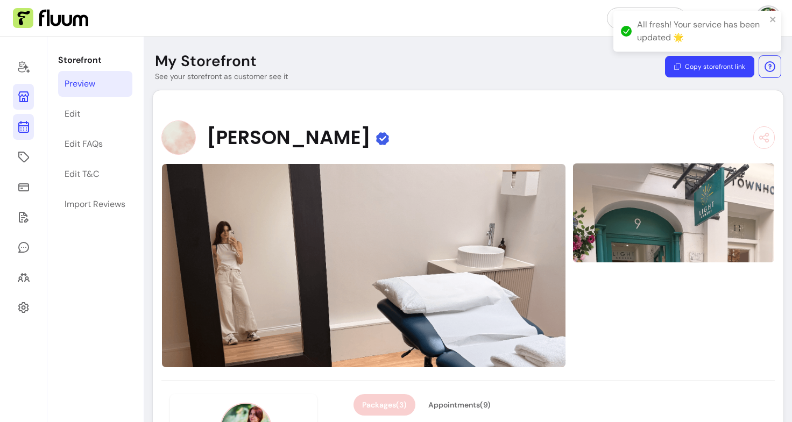
click at [25, 124] on icon at bounding box center [23, 126] width 13 height 13
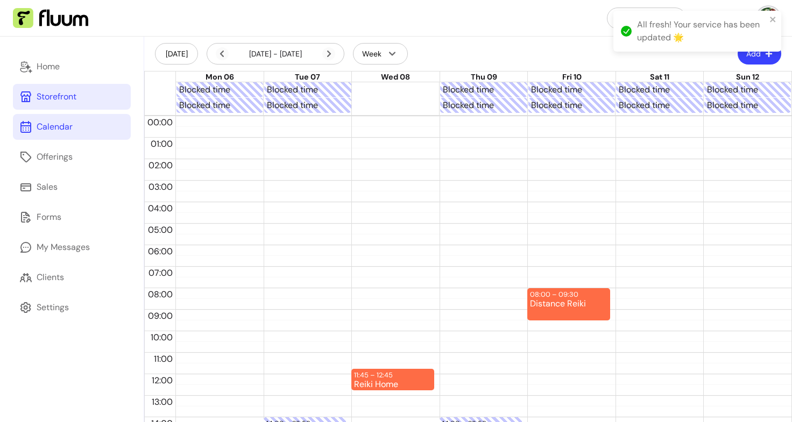
click at [34, 98] on link "Storefront" at bounding box center [72, 97] width 118 height 26
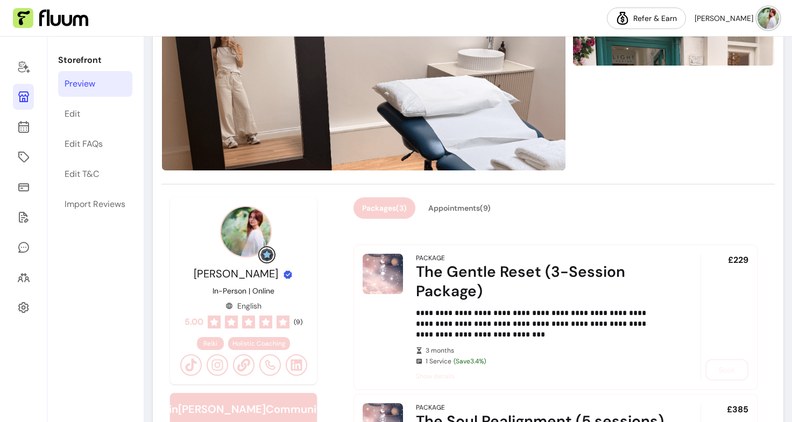
scroll to position [200, 0]
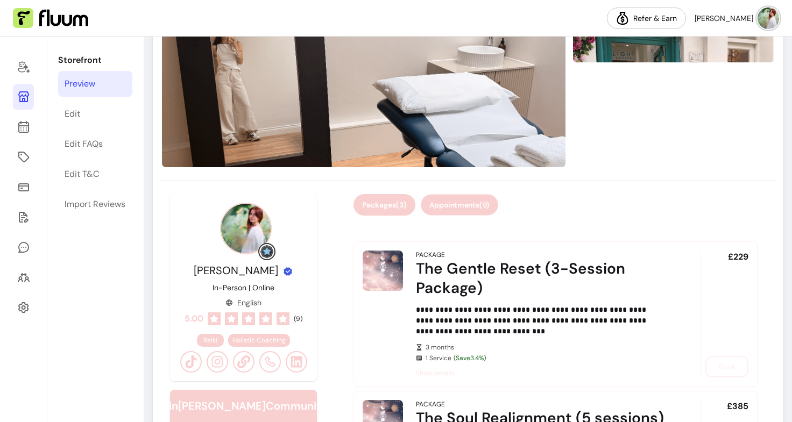
click at [474, 200] on button "Appointments ( 9 )" at bounding box center [459, 205] width 77 height 21
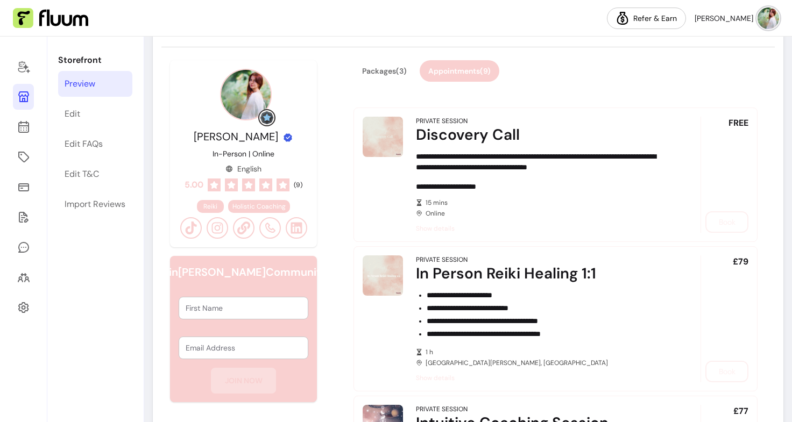
scroll to position [314, 0]
